Goal: Task Accomplishment & Management: Use online tool/utility

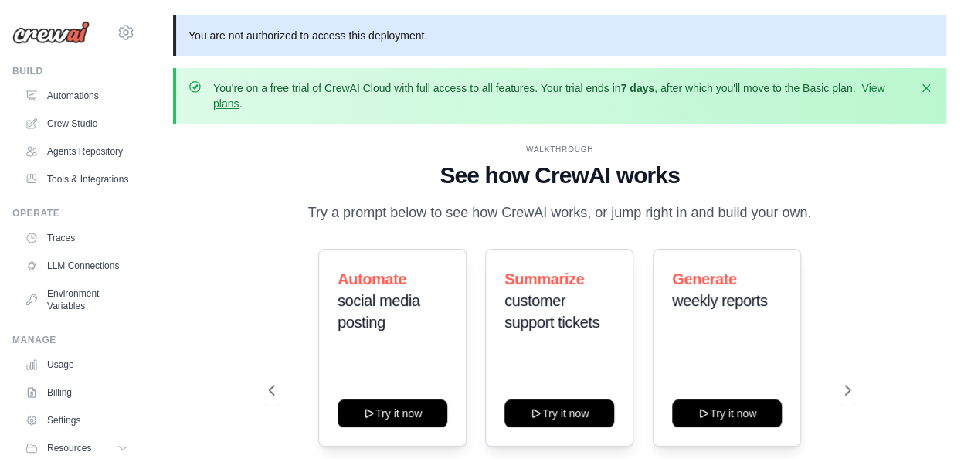
drag, startPoint x: 179, startPoint y: 8, endPoint x: 182, endPoint y: 27, distance: 19.6
click at [182, 27] on main "You are not authorized to access this deployment. You're on a free trial of Cre…" at bounding box center [559, 289] width 823 height 579
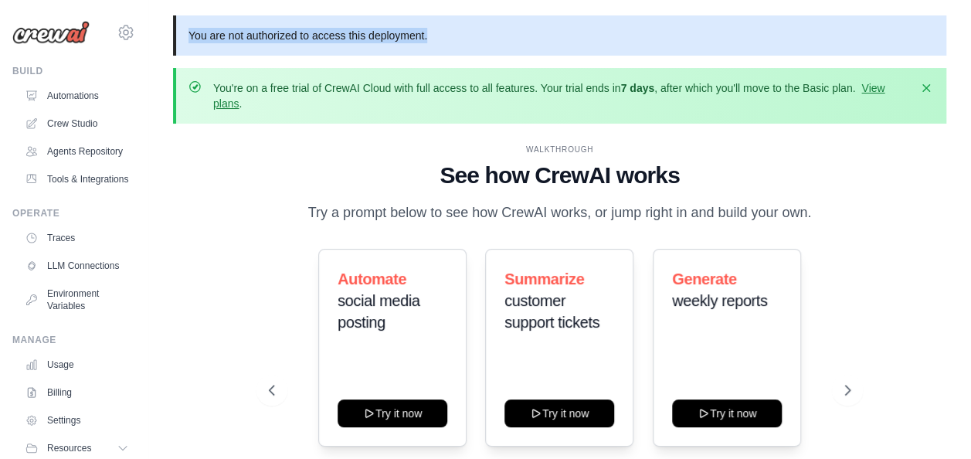
drag, startPoint x: 182, startPoint y: 27, endPoint x: 446, endPoint y: 23, distance: 263.5
click at [446, 23] on p "You are not authorized to access this deployment." at bounding box center [559, 35] width 773 height 40
copy p "You are not authorized to access this deployment."
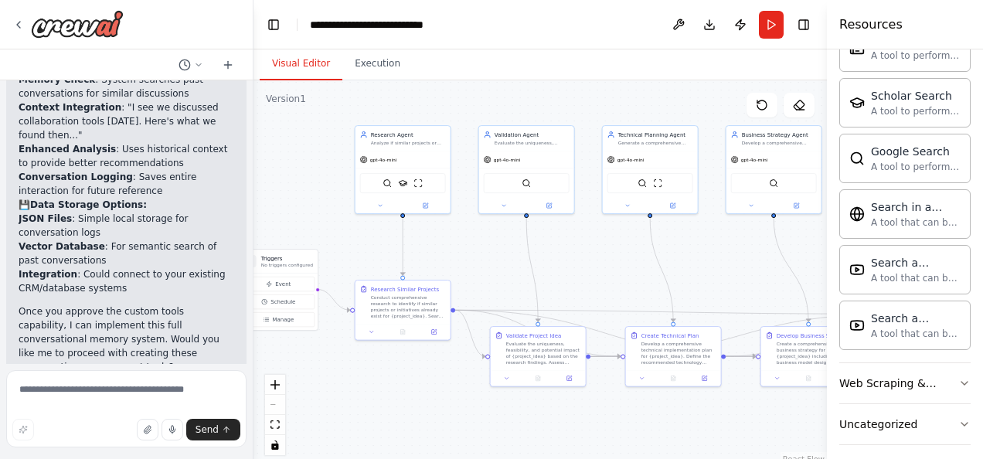
drag, startPoint x: 317, startPoint y: 302, endPoint x: 460, endPoint y: 359, distance: 154.0
click at [460, 359] on div ".deletable-edge-delete-btn { width: 20px; height: 20px; border: 0px solid #ffff…" at bounding box center [539, 273] width 573 height 386
click at [420, 189] on div "SerplyWebSearchTool SerplyScholarSearchTool ScrapeWebsiteTool" at bounding box center [402, 182] width 86 height 20
click at [379, 382] on div ".deletable-edge-delete-btn { width: 20px; height: 20px; border: 0px solid #ffff…" at bounding box center [539, 273] width 573 height 386
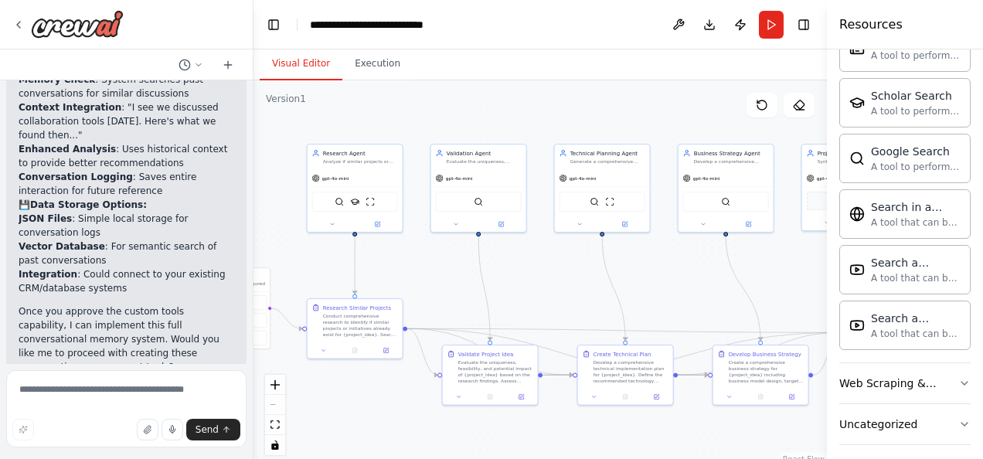
drag, startPoint x: 559, startPoint y: 246, endPoint x: 512, endPoint y: 264, distance: 50.6
click at [512, 264] on div ".deletable-edge-delete-btn { width: 20px; height: 20px; border: 0px solid #ffff…" at bounding box center [539, 273] width 573 height 386
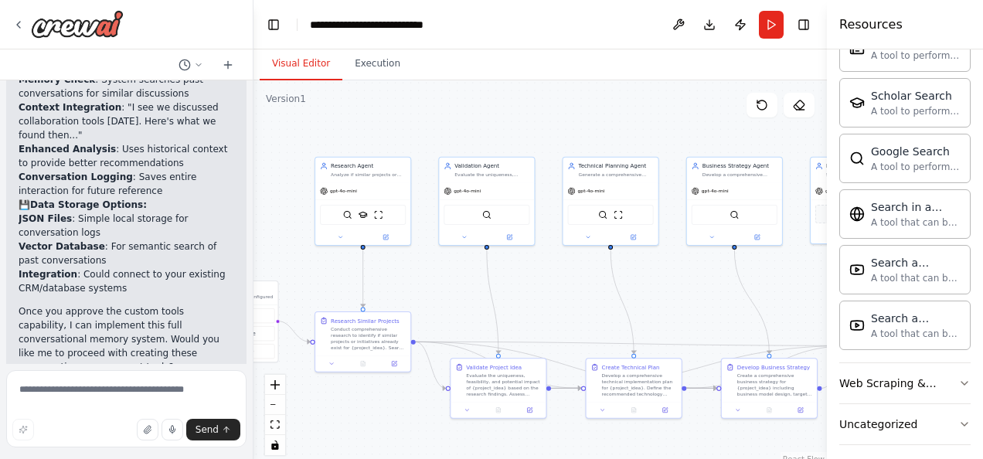
drag, startPoint x: 703, startPoint y: 252, endPoint x: 712, endPoint y: 265, distance: 15.6
click at [712, 265] on div ".deletable-edge-delete-btn { width: 20px; height: 20px; border: 0px solid #ffff…" at bounding box center [539, 273] width 573 height 386
drag, startPoint x: 63, startPoint y: 289, endPoint x: 140, endPoint y: 300, distance: 77.3
click at [140, 440] on p "I have some suggestions to help you move forward with your automation." at bounding box center [127, 452] width 216 height 25
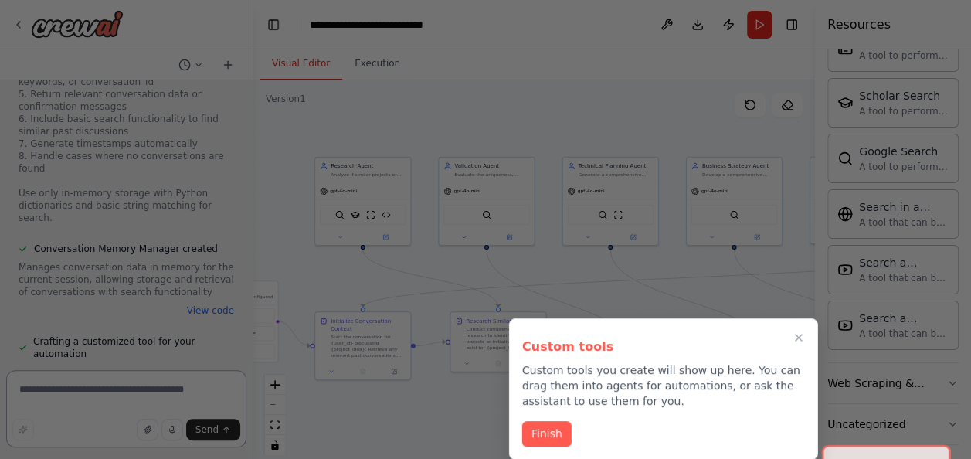
scroll to position [8750, 0]
